Goal: Consume media (video, audio)

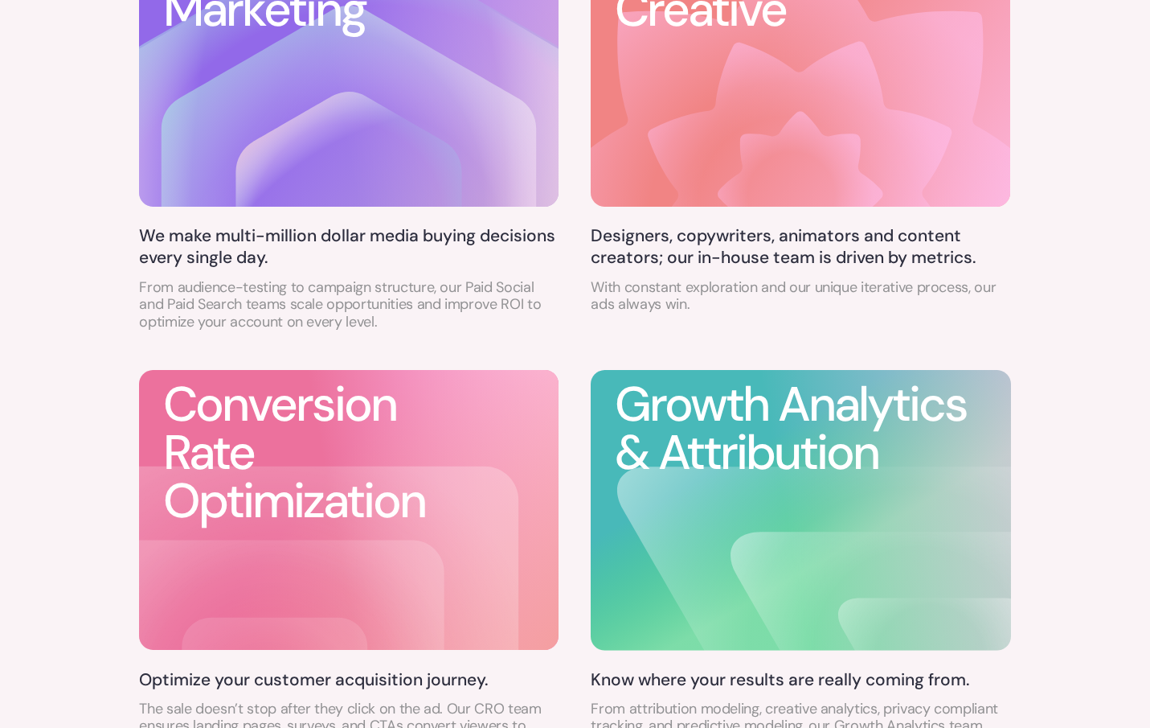
click at [754, 142] on icon at bounding box center [802, 195] width 166 height 166
